Goal: Task Accomplishment & Management: Manage account settings

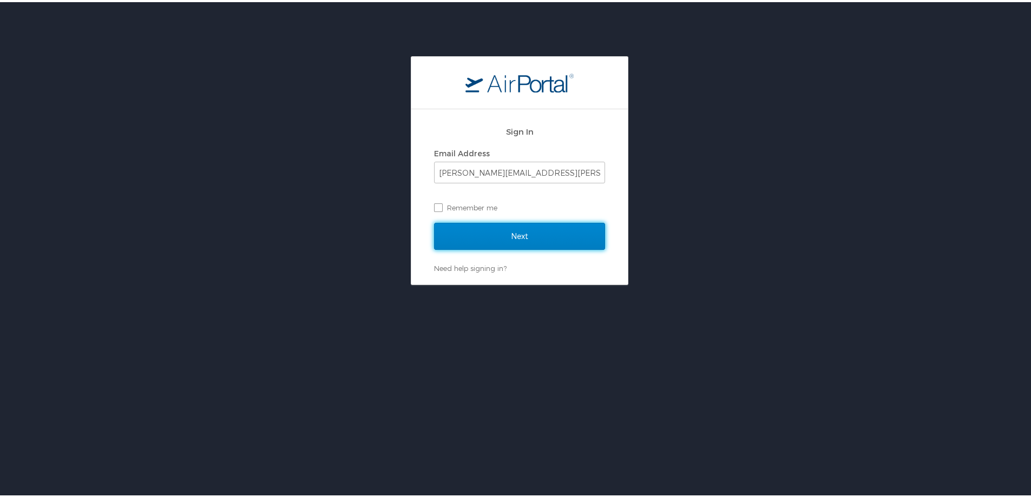
click at [508, 233] on input "Next" at bounding box center [519, 234] width 171 height 27
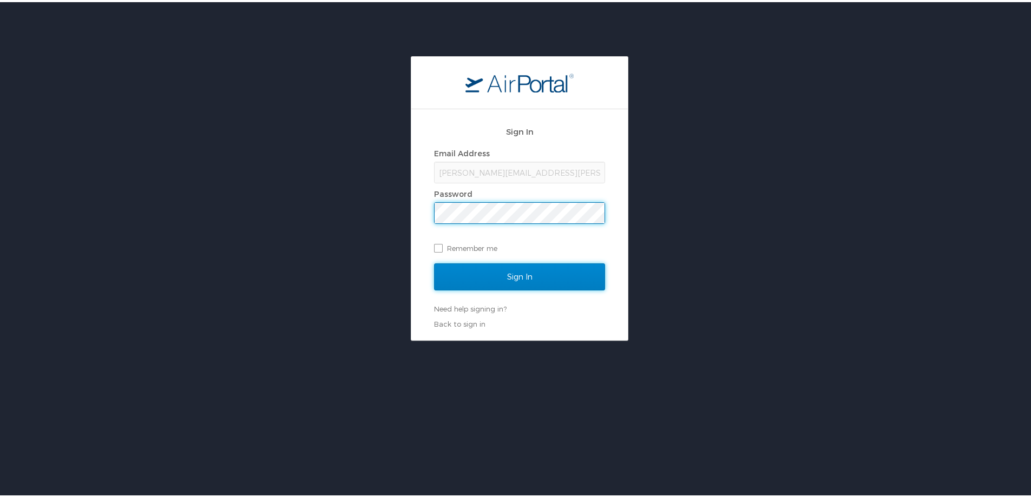
click at [527, 274] on input "Sign In" at bounding box center [519, 274] width 171 height 27
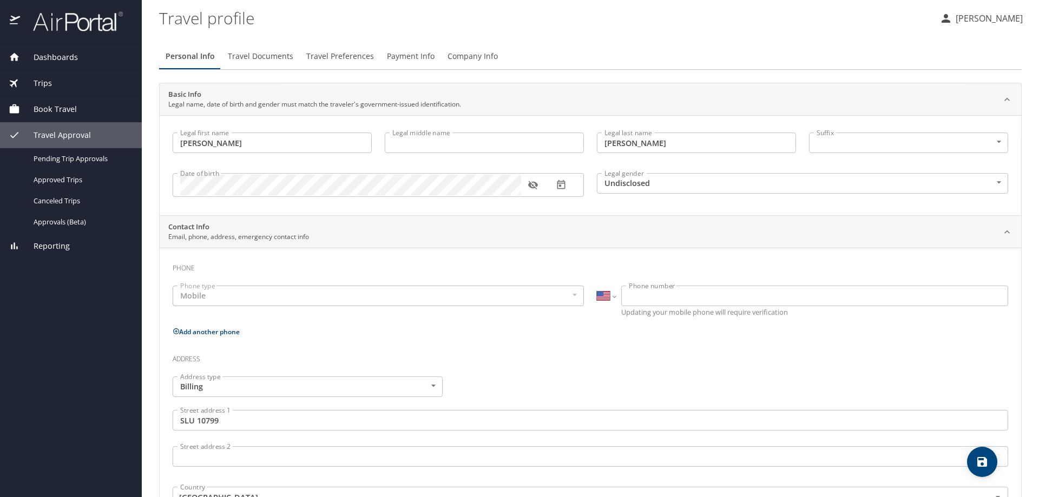
select select "US"
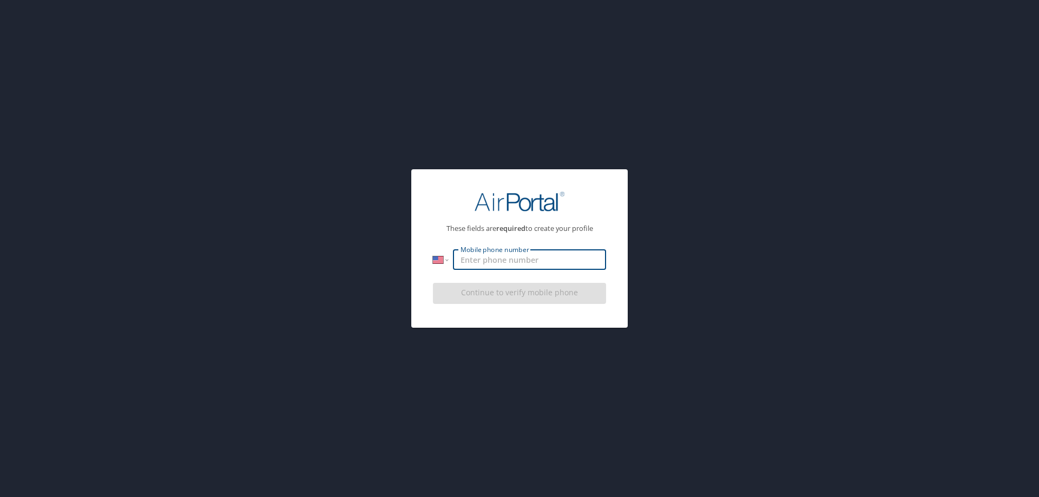
click at [512, 262] on input "Mobile phone number" at bounding box center [529, 259] width 153 height 21
type input "00000000000"
click at [514, 295] on div "Continue to verify mobile phone" at bounding box center [519, 297] width 173 height 36
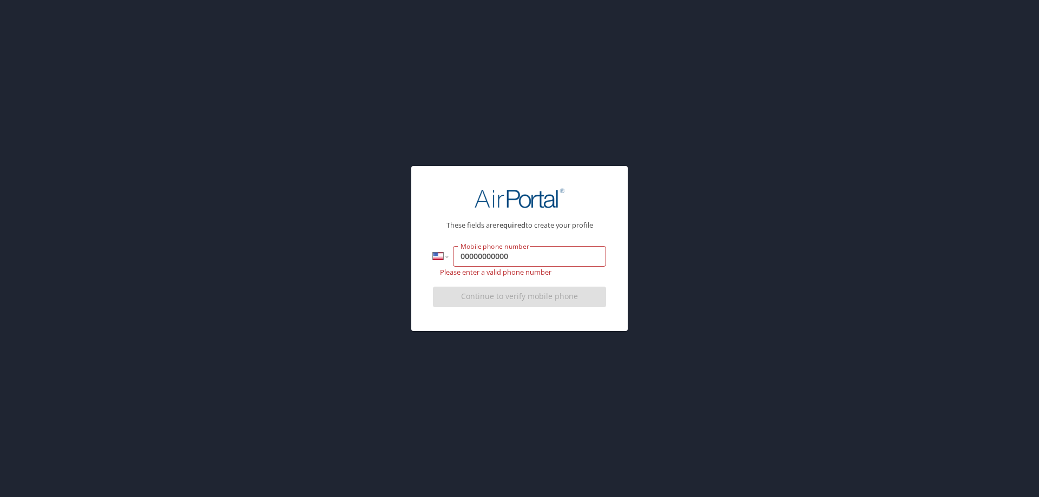
click at [509, 293] on div "Continue to verify mobile phone" at bounding box center [519, 300] width 173 height 36
click at [508, 255] on input "00000000000" at bounding box center [529, 256] width 153 height 21
click at [458, 254] on input "00000000000" at bounding box center [529, 256] width 153 height 21
drag, startPoint x: 458, startPoint y: 254, endPoint x: 530, endPoint y: 244, distance: 73.2
click at [530, 244] on div "These fields are required to create your profile International [GEOGRAPHIC_DATA…" at bounding box center [519, 246] width 199 height 143
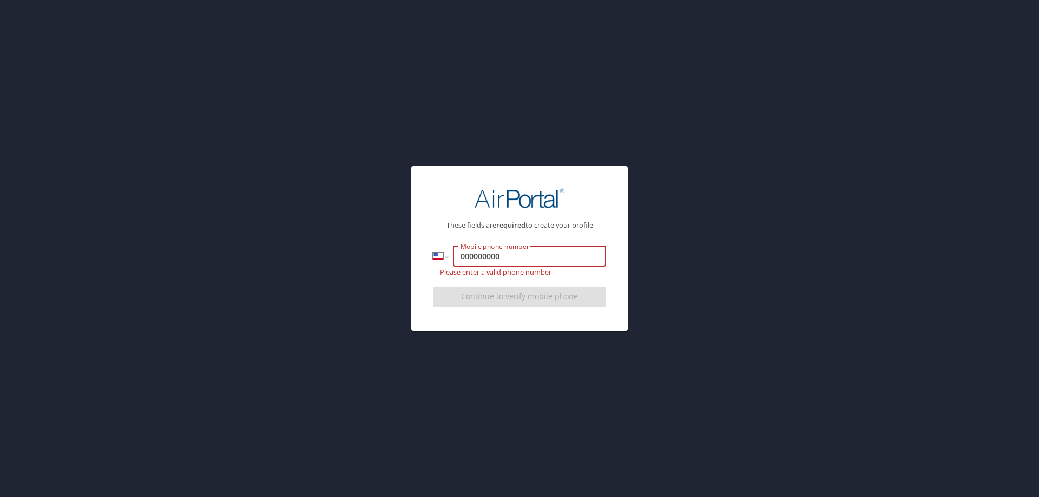
type input "000000000"
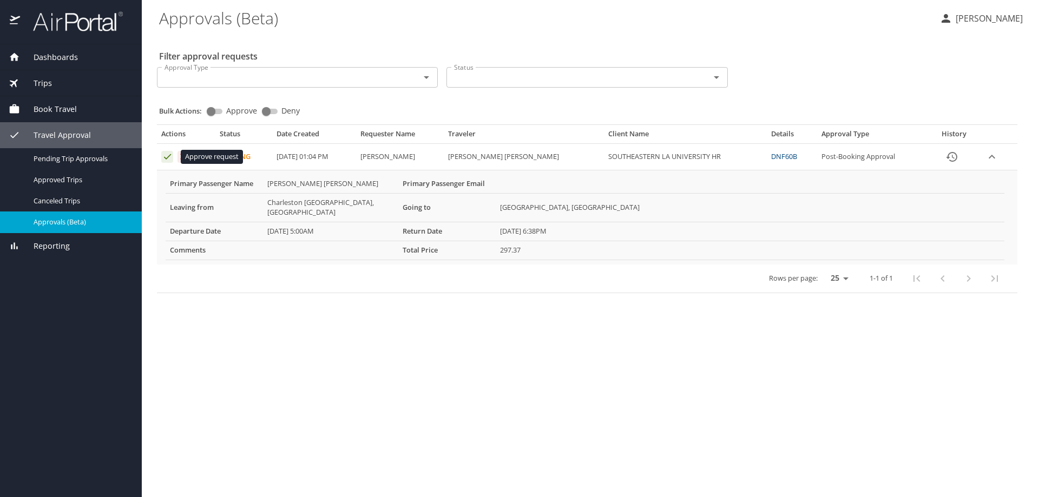
click at [166, 154] on icon "Approval table" at bounding box center [167, 157] width 10 height 10
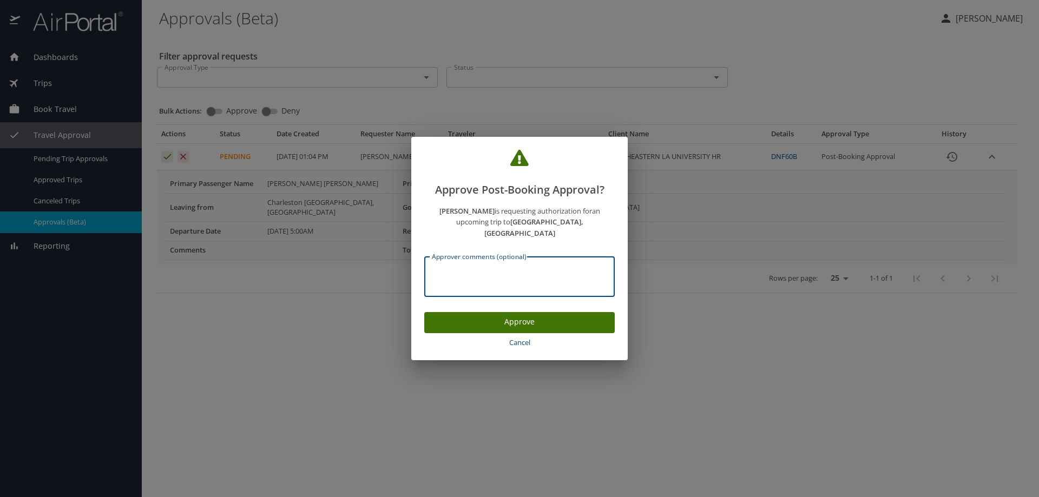
click at [469, 267] on textarea "Approver comments (optional)" at bounding box center [519, 277] width 175 height 21
type textarea "Candidate for R-2049 Professor/[PERSON_NAME]"
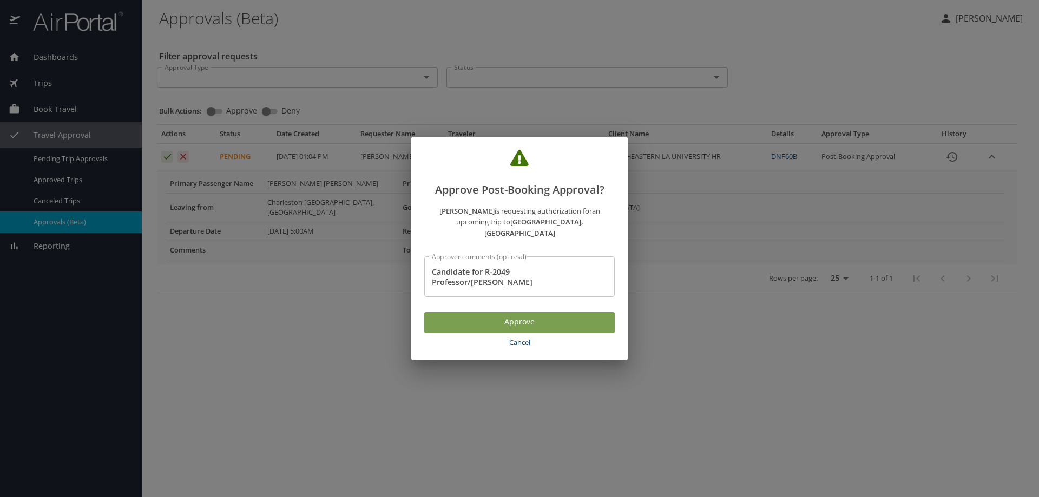
click at [509, 317] on span "Approve" at bounding box center [519, 322] width 173 height 14
